Goal: Task Accomplishment & Management: Use online tool/utility

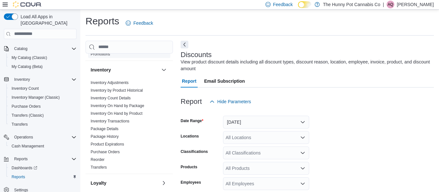
scroll to position [66, 0]
click at [121, 113] on link "Inventory On Hand by Product" at bounding box center [117, 113] width 52 height 4
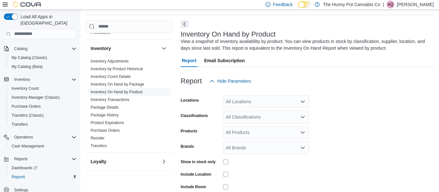
scroll to position [22, 0]
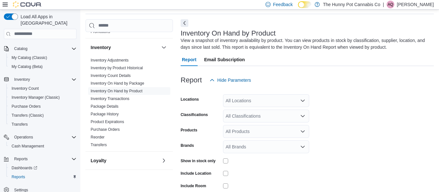
click at [252, 105] on div "All Locations" at bounding box center [266, 100] width 86 height 13
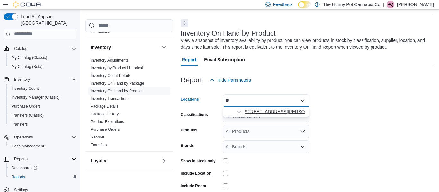
type input "**"
click at [271, 111] on span "[STREET_ADDRESS][PERSON_NAME]" at bounding box center [284, 112] width 82 height 6
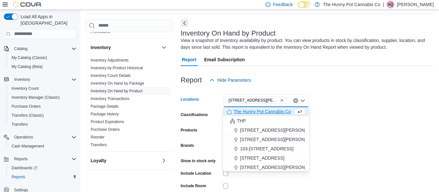
click at [329, 118] on form "Locations [STREET_ADDRESS][PERSON_NAME] Selected. [STREET_ADDRESS][PERSON_NAME]…" at bounding box center [307, 154] width 253 height 135
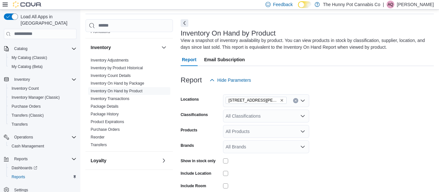
click at [276, 114] on div "All Classifications" at bounding box center [266, 116] width 86 height 13
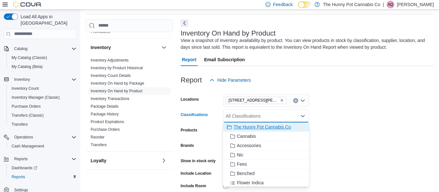
click at [270, 129] on span "The Hunny Pot Cannabis Co" at bounding box center [262, 127] width 57 height 6
click at [328, 125] on form "Locations [STREET_ADDRESS][PERSON_NAME] The Hunny Pot Cannabis Co Combo box. Se…" at bounding box center [307, 154] width 253 height 135
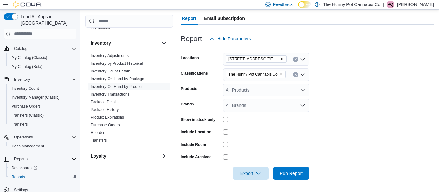
scroll to position [64, 0]
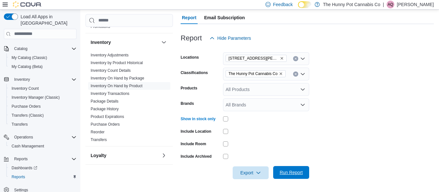
click at [295, 172] on span "Run Report" at bounding box center [291, 173] width 23 height 6
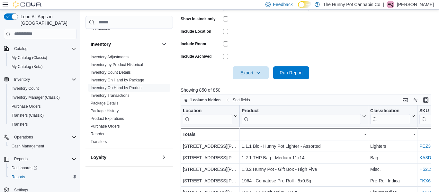
scroll to position [19, 0]
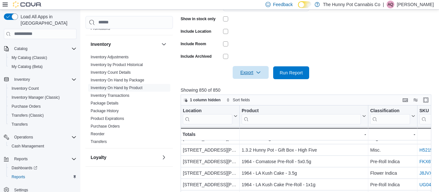
click at [252, 72] on span "Export" at bounding box center [250, 72] width 28 height 13
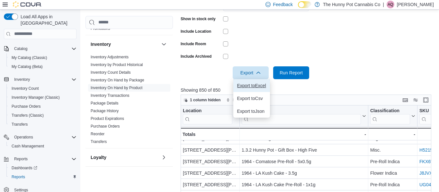
click at [254, 86] on span "Export to Excel" at bounding box center [251, 85] width 29 height 5
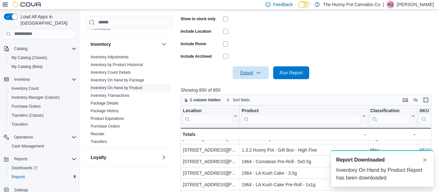
scroll to position [0, 0]
